Goal: Task Accomplishment & Management: Use online tool/utility

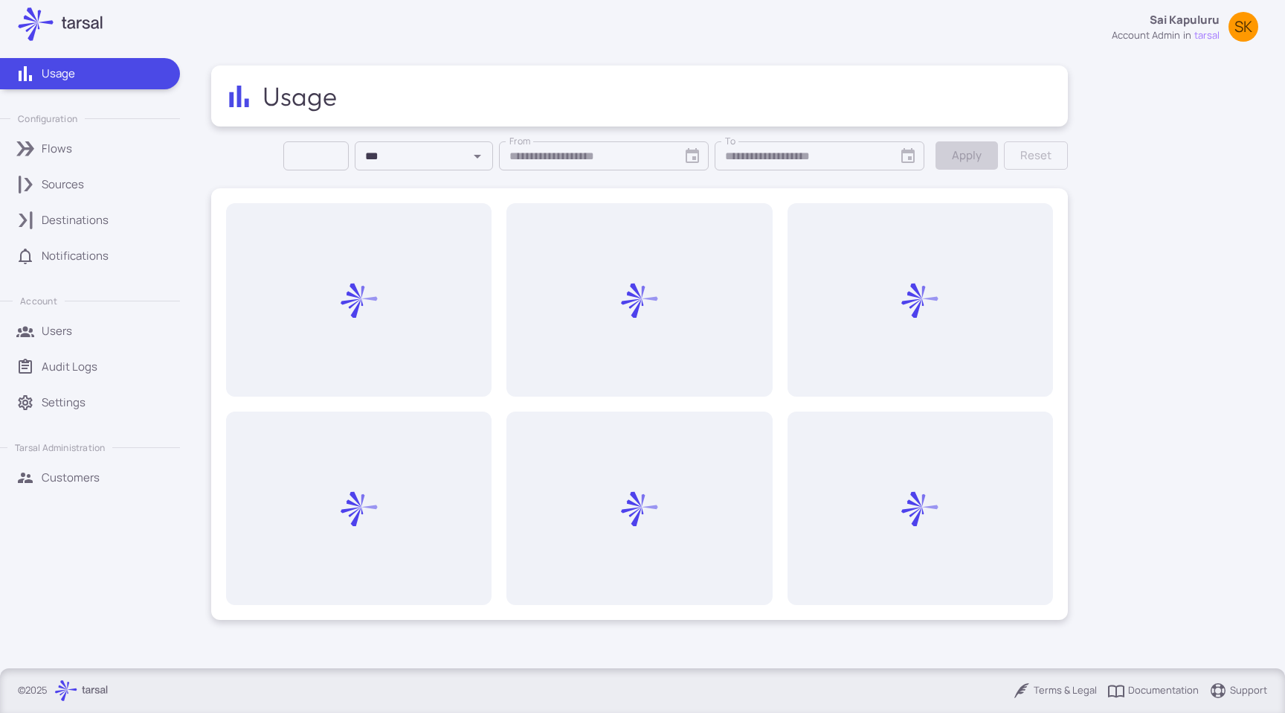
click at [90, 196] on link "Sources" at bounding box center [90, 184] width 180 height 31
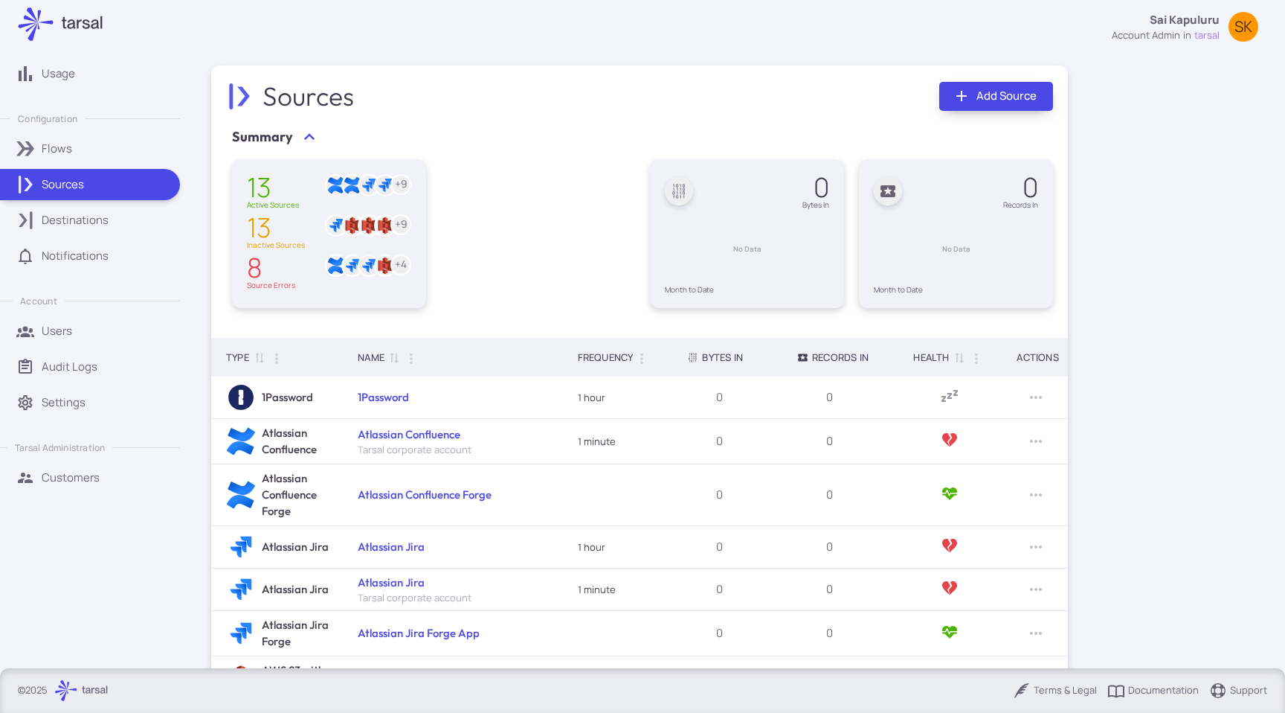
click at [977, 96] on link "Add Source" at bounding box center [996, 96] width 114 height 29
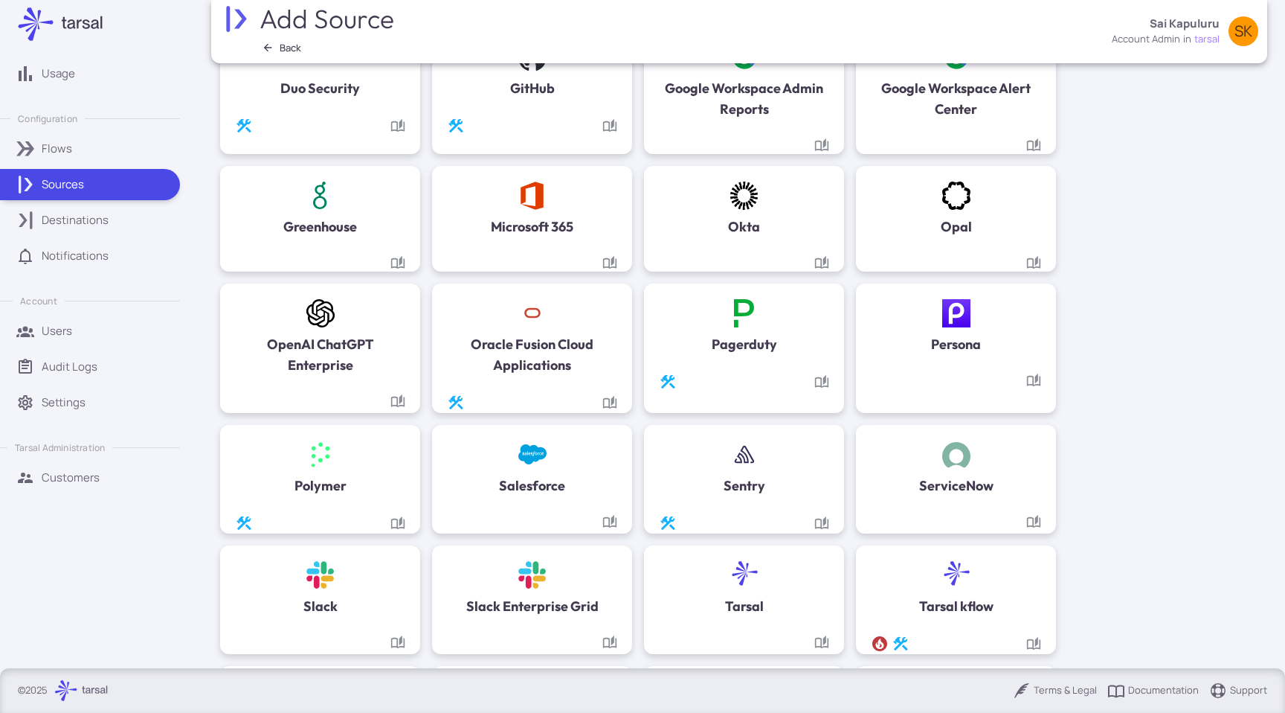
scroll to position [1026, 0]
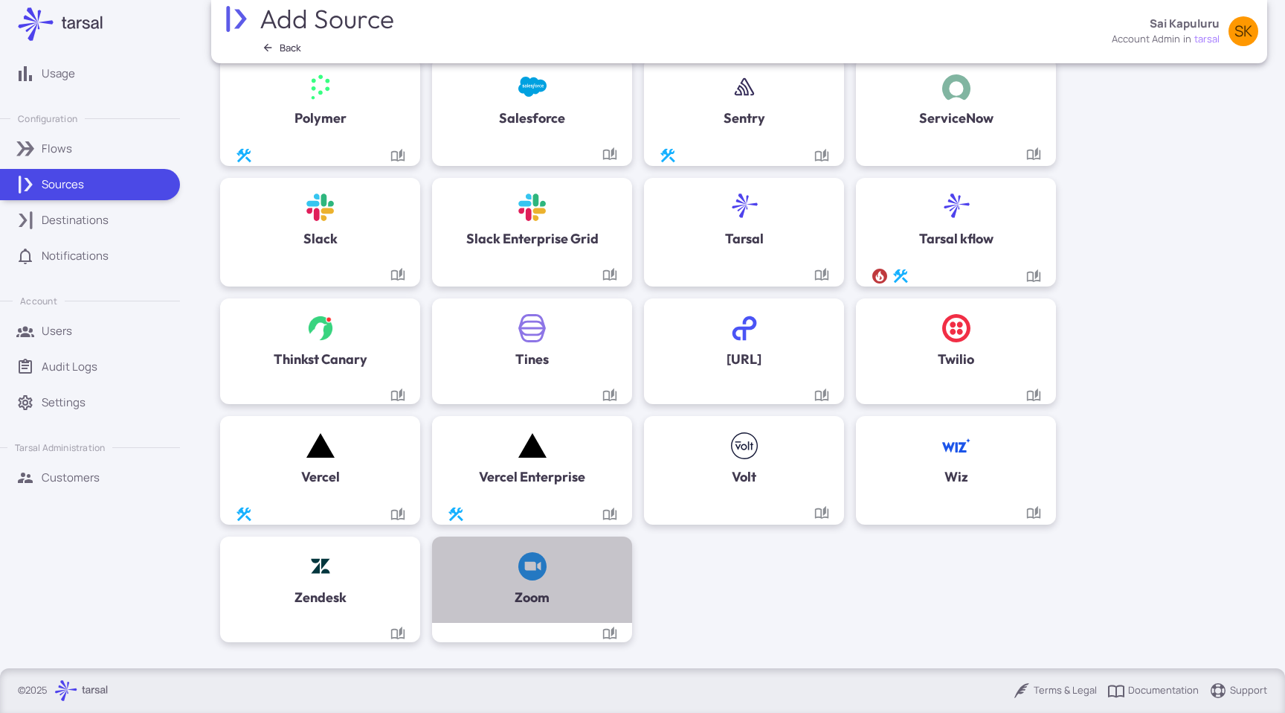
click at [523, 588] on h5 "Zoom" at bounding box center [532, 597] width 35 height 21
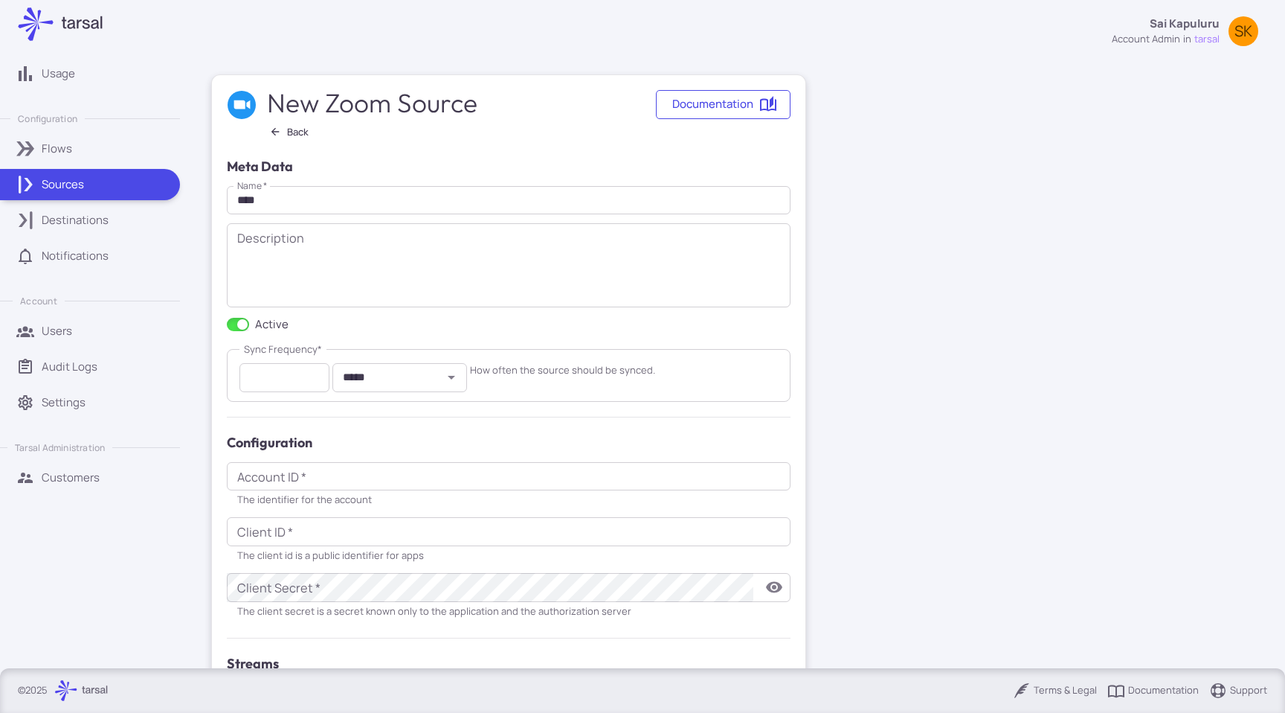
click at [712, 106] on link "Documentation" at bounding box center [723, 104] width 135 height 29
